Goal: Information Seeking & Learning: Learn about a topic

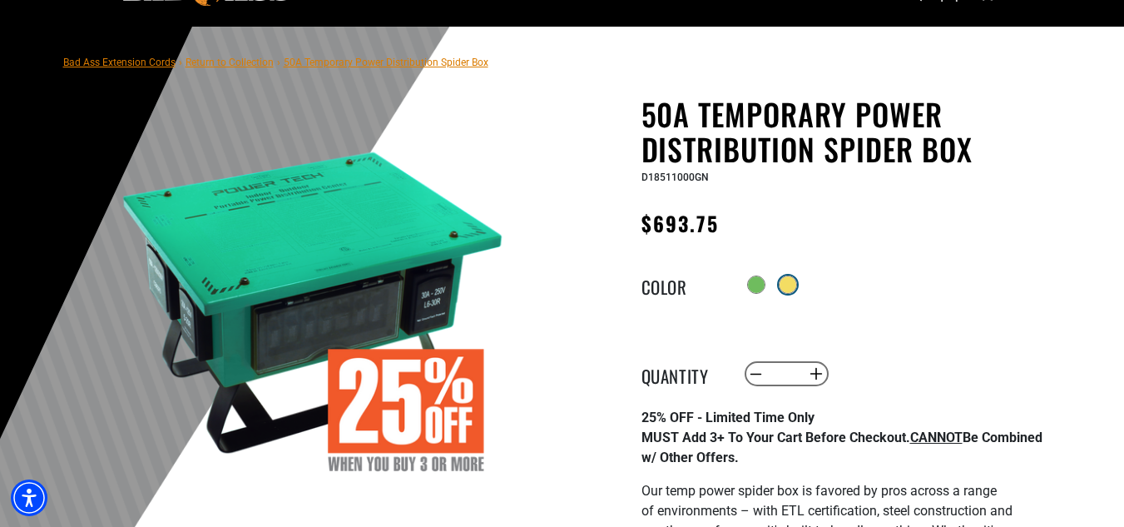
click at [795, 285] on div at bounding box center [788, 284] width 17 height 17
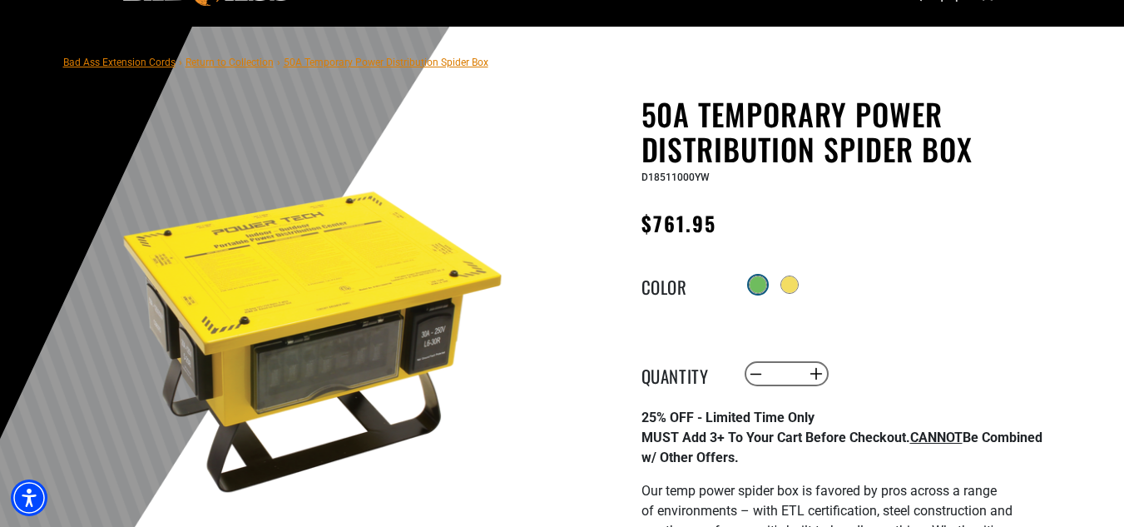
click at [753, 289] on div at bounding box center [758, 284] width 17 height 17
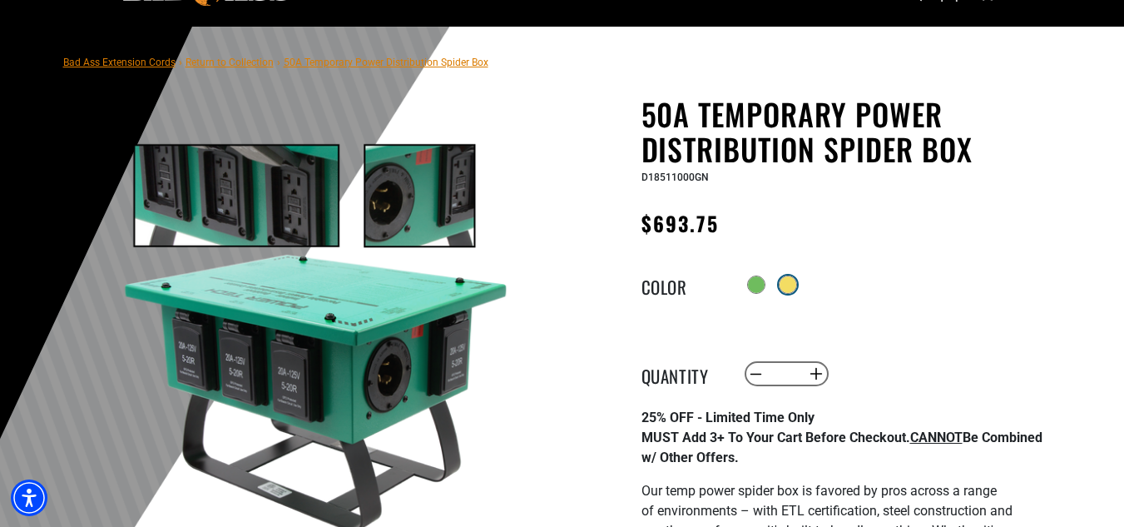
click at [786, 282] on div at bounding box center [788, 284] width 17 height 17
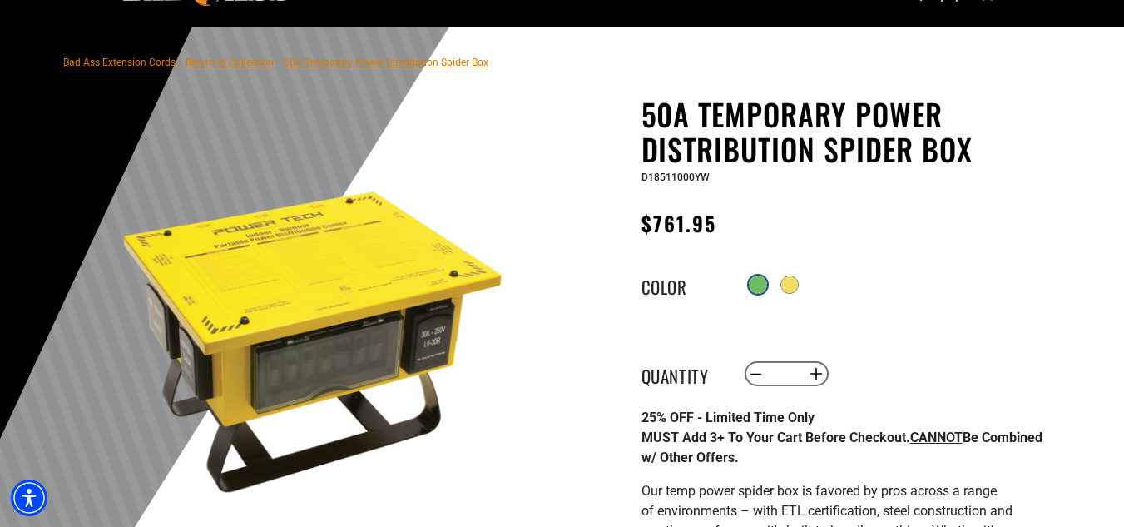
click at [757, 282] on div at bounding box center [758, 284] width 17 height 17
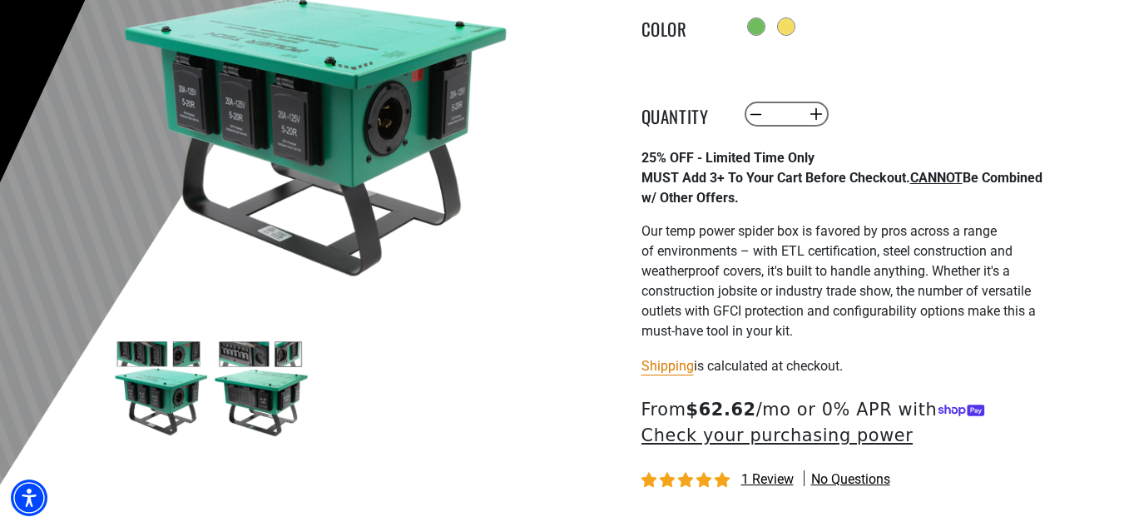
scroll to position [416, 0]
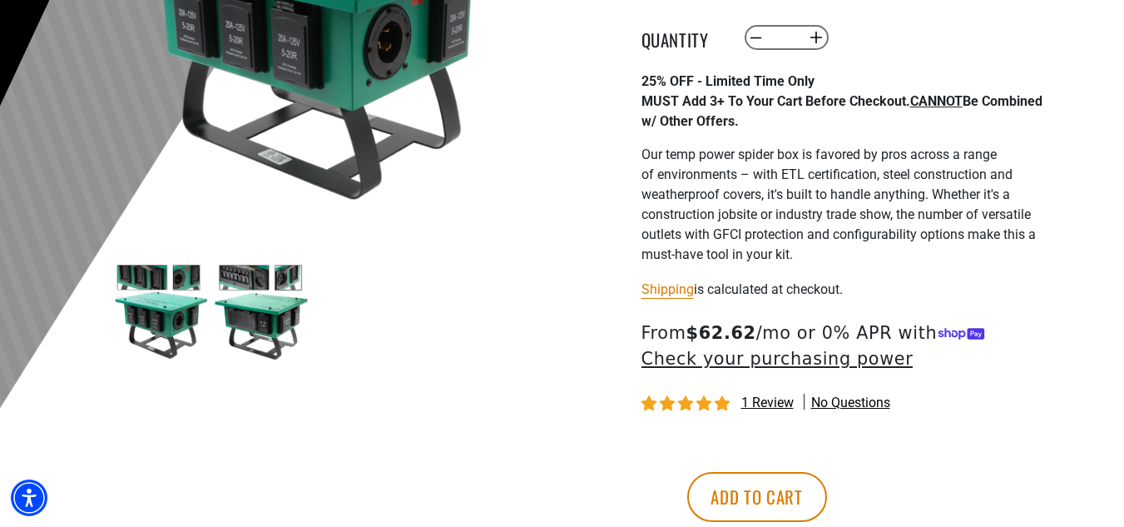
click at [269, 292] on img at bounding box center [261, 312] width 97 height 97
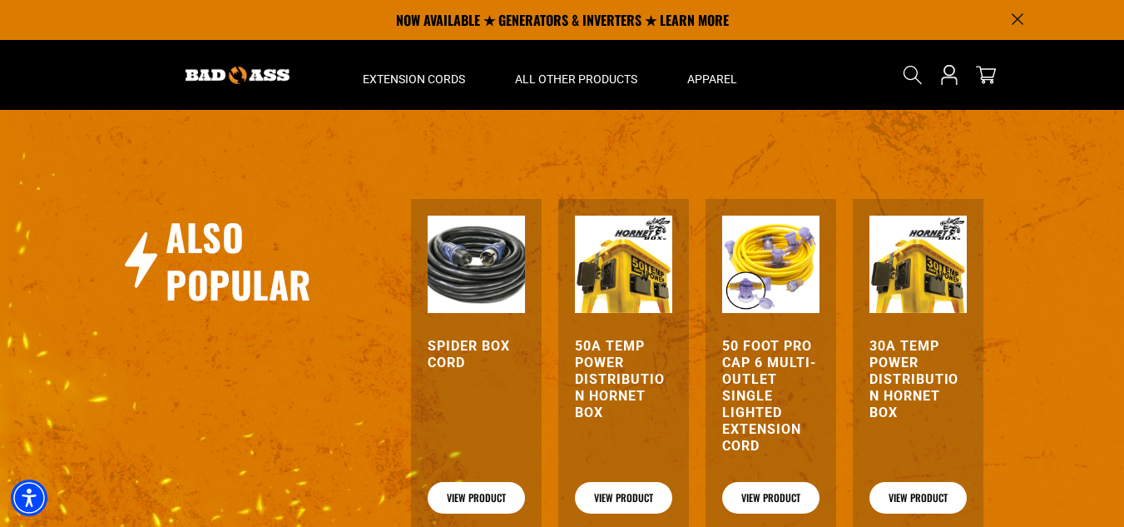
scroll to position [1831, 0]
